Goal: Navigation & Orientation: Find specific page/section

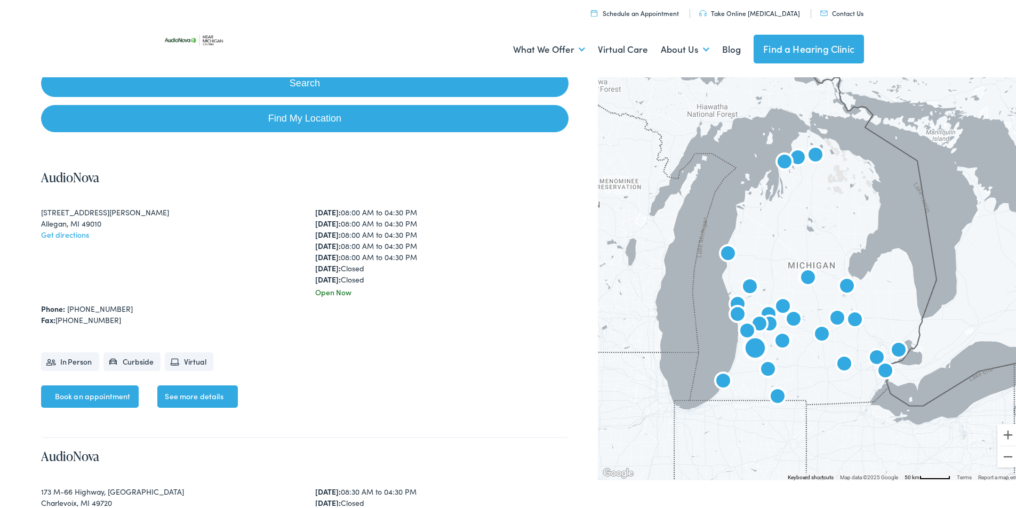
scroll to position [267, 0]
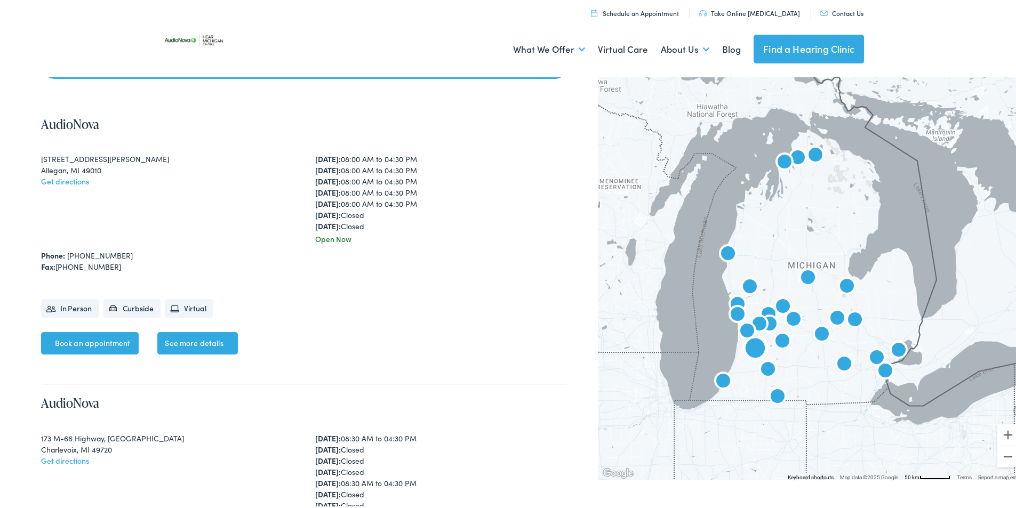
click at [211, 339] on link "See more details" at bounding box center [197, 341] width 80 height 22
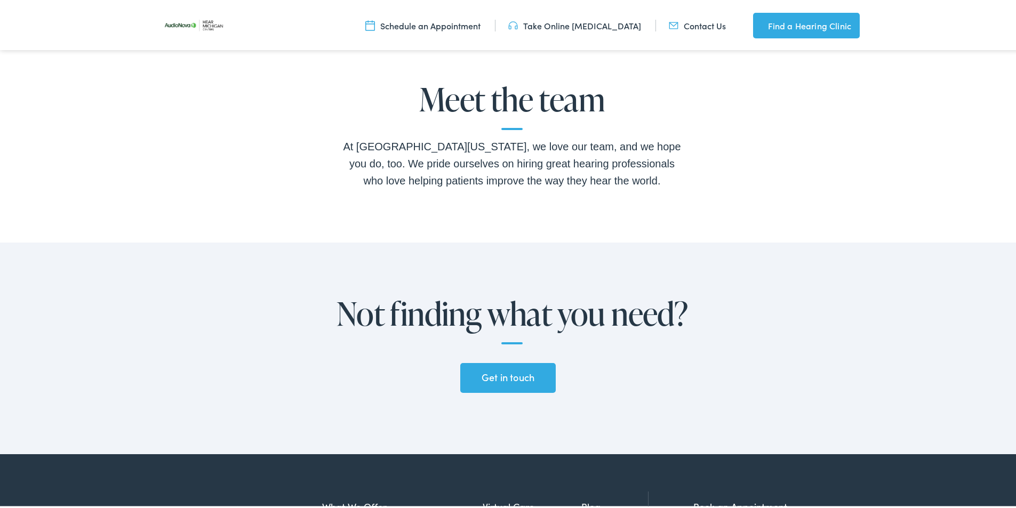
scroll to position [1974, 0]
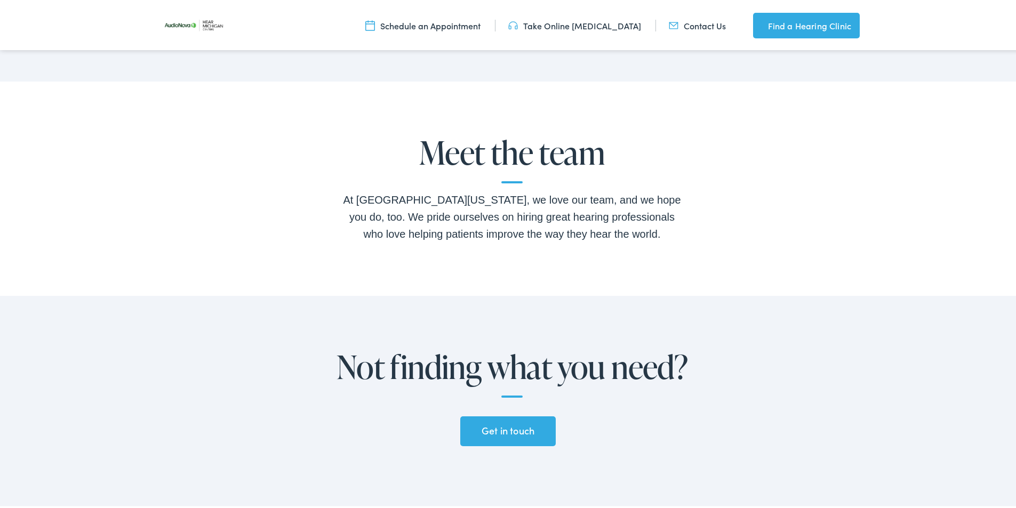
click at [486, 433] on link "Get in touch" at bounding box center [507, 429] width 95 height 30
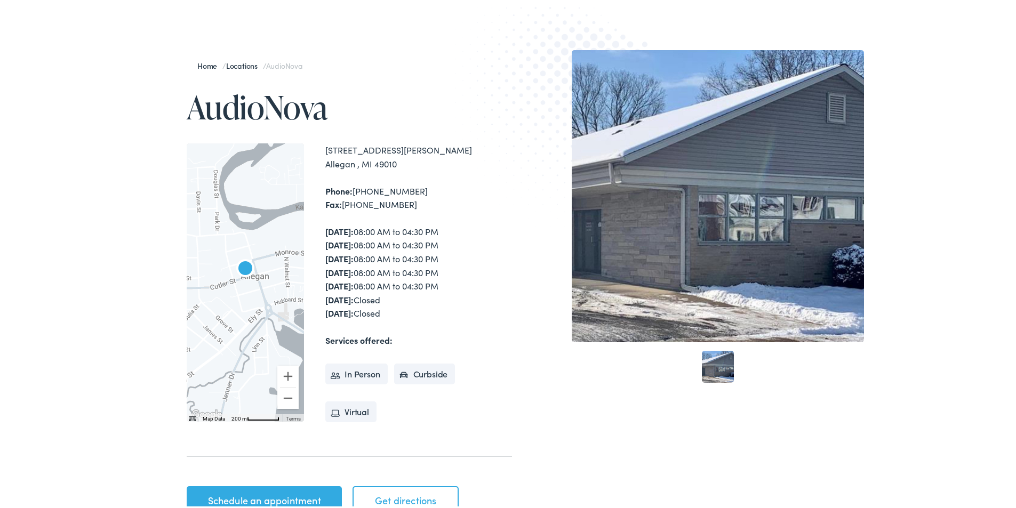
scroll to position [0, 0]
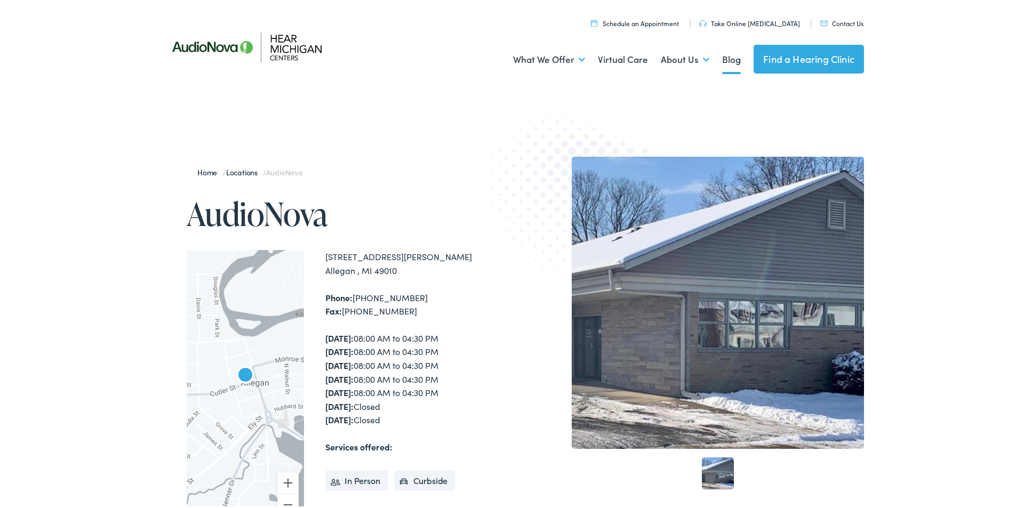
click at [725, 59] on link "Blog" at bounding box center [731, 57] width 19 height 39
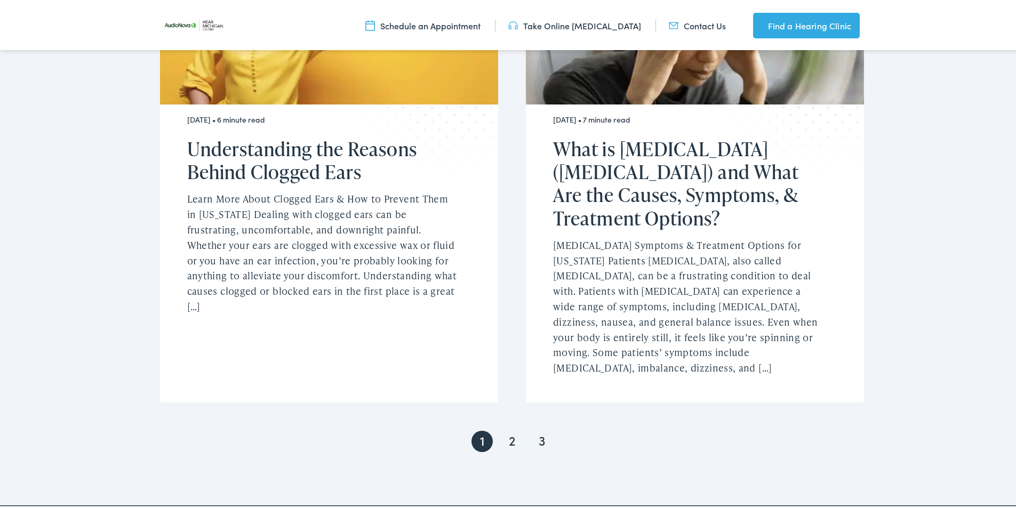
scroll to position [2347, 0]
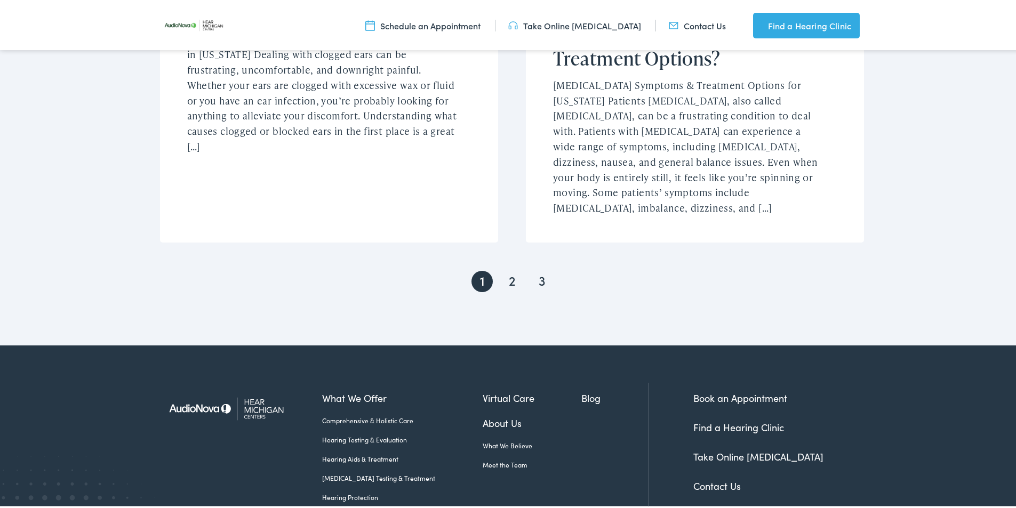
click at [504, 269] on link "2" at bounding box center [511, 279] width 21 height 21
click at [507, 269] on link "2" at bounding box center [511, 279] width 21 height 21
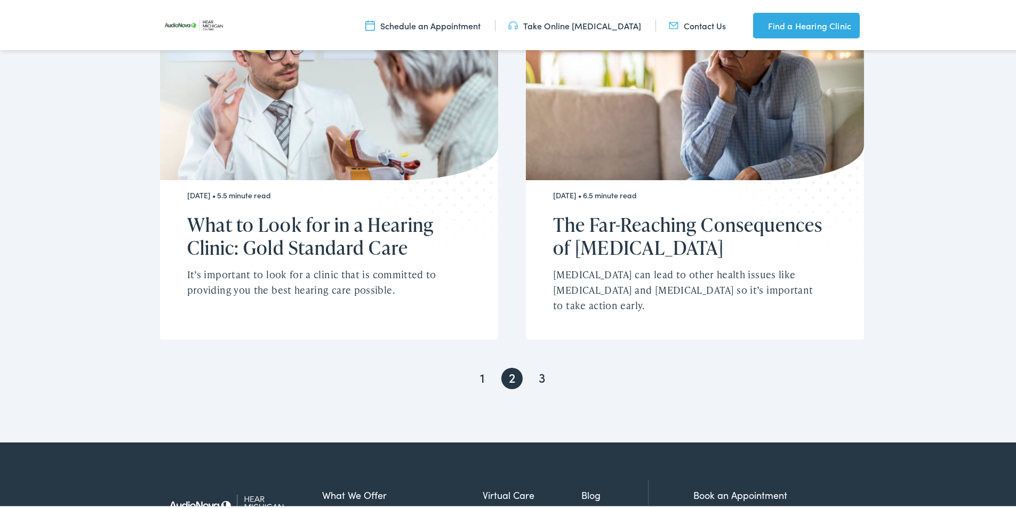
scroll to position [2080, 0]
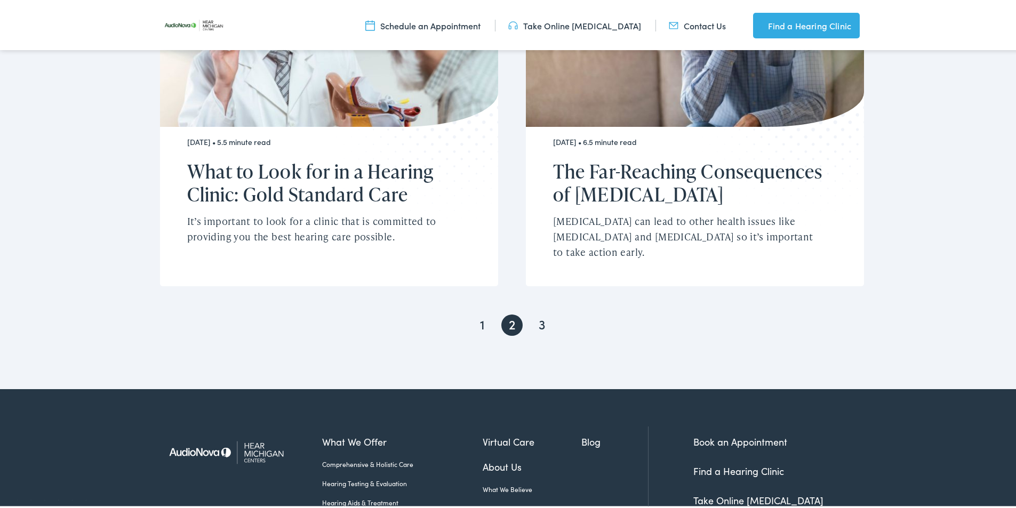
click at [539, 313] on link "3" at bounding box center [541, 323] width 21 height 21
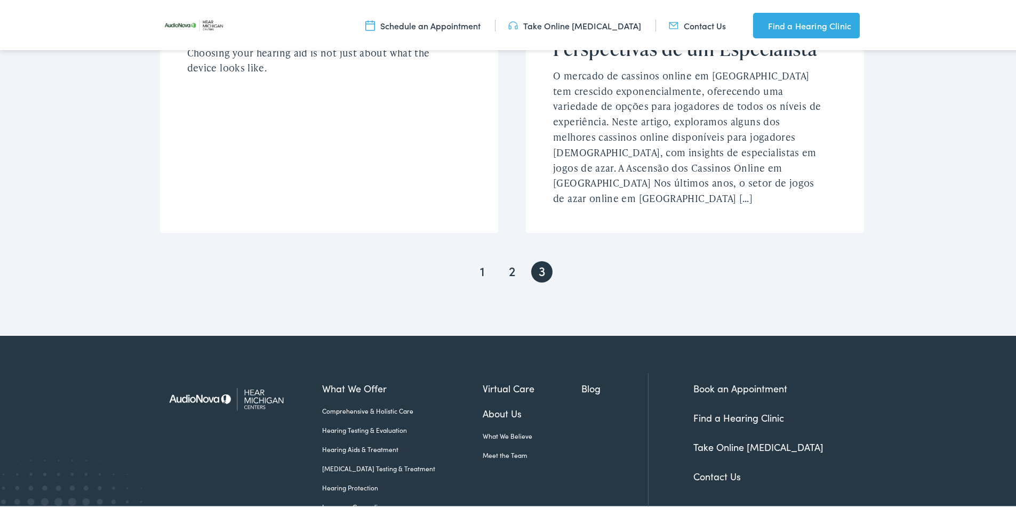
scroll to position [1011, 0]
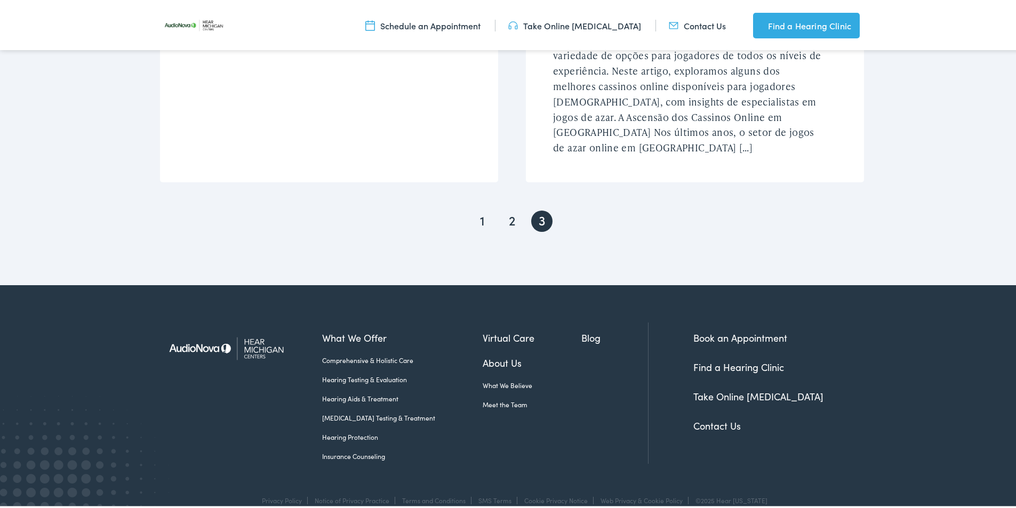
click at [581, 329] on link "Blog" at bounding box center [614, 336] width 67 height 14
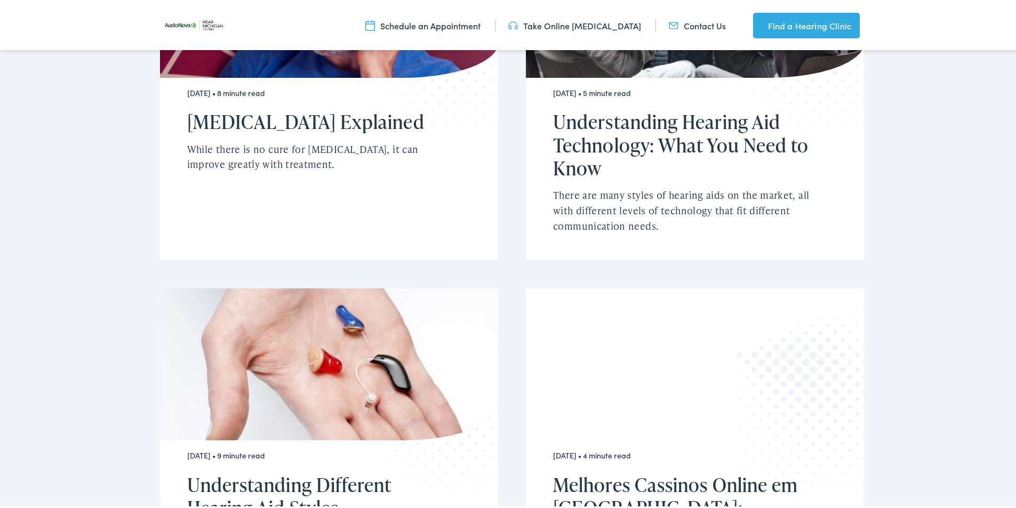
scroll to position [211, 0]
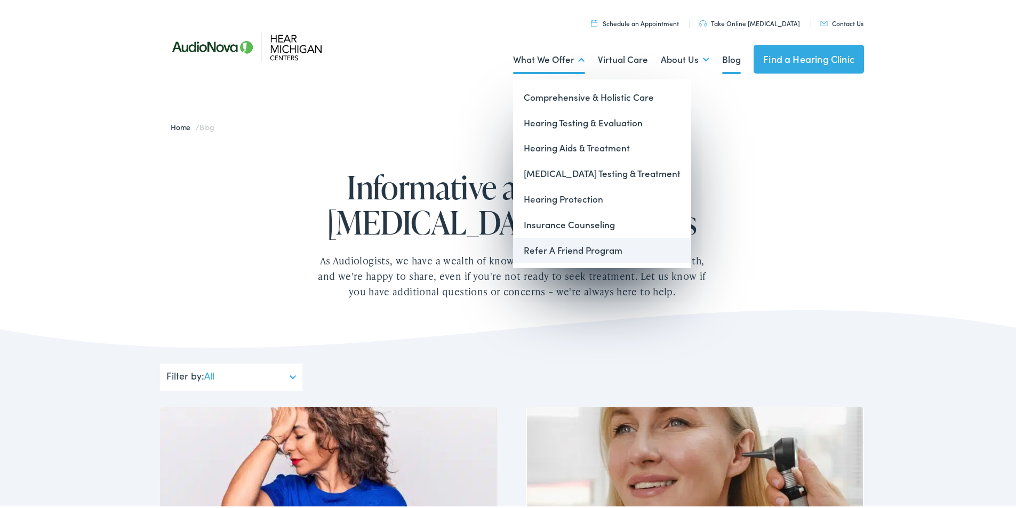
click at [537, 252] on link "Refer A Friend Program" at bounding box center [602, 249] width 178 height 26
